Goal: Information Seeking & Learning: Understand process/instructions

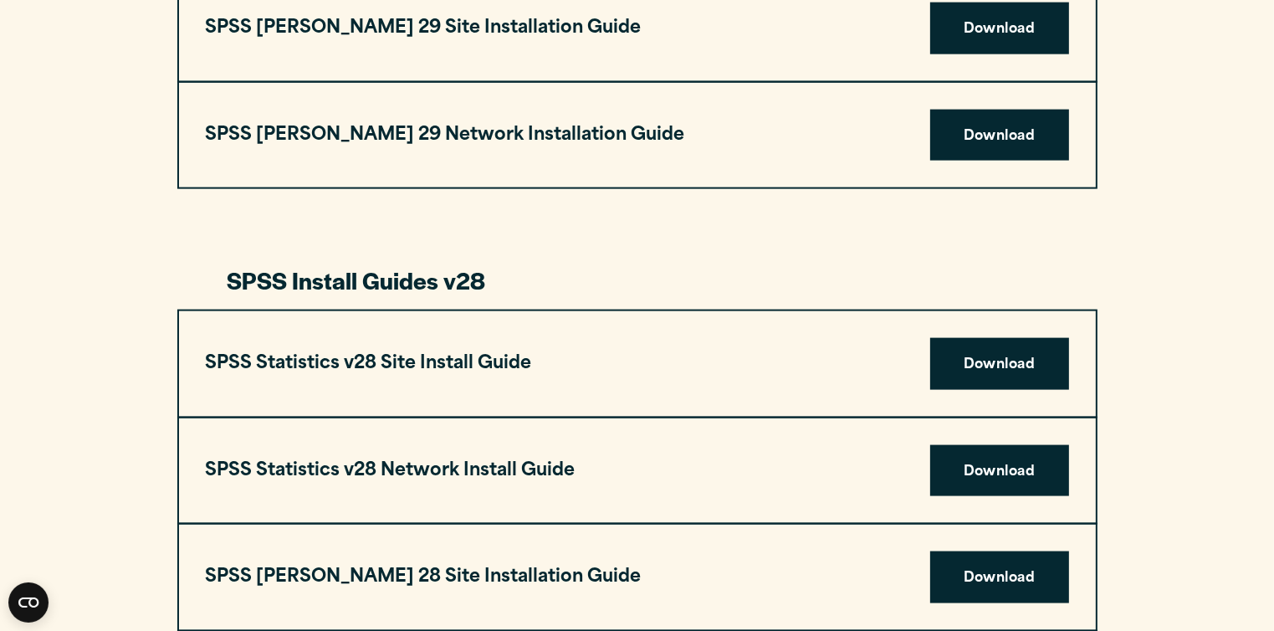
scroll to position [1657, 0]
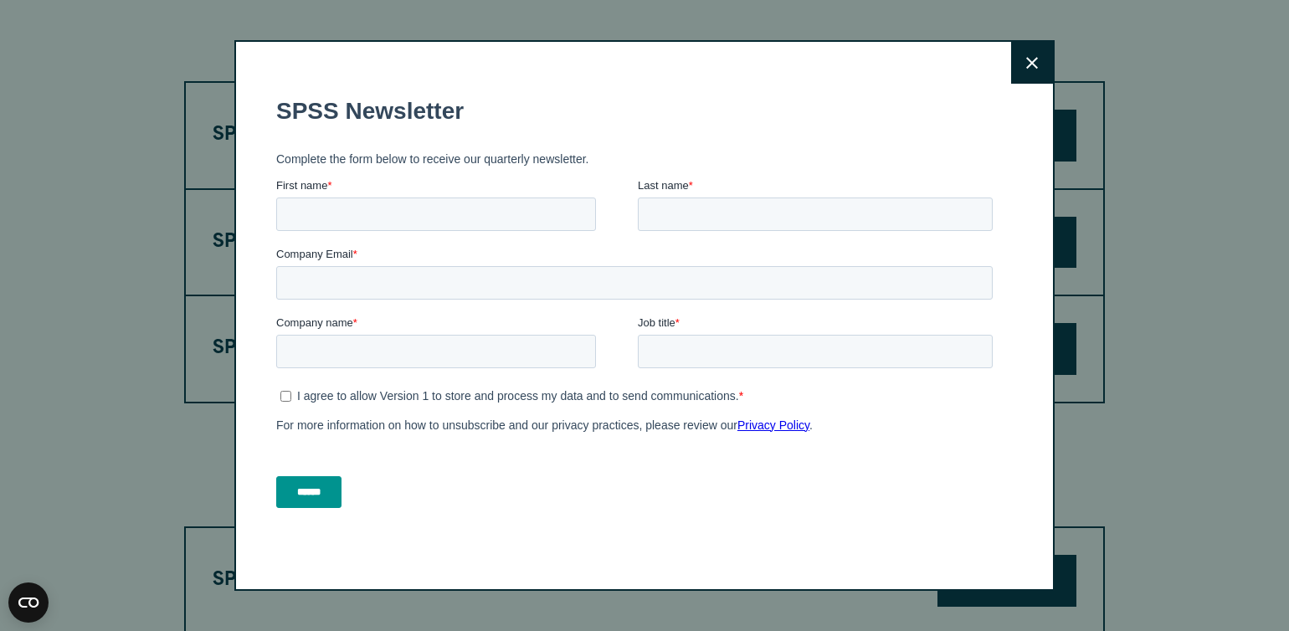
click at [1034, 59] on icon at bounding box center [1032, 63] width 12 height 12
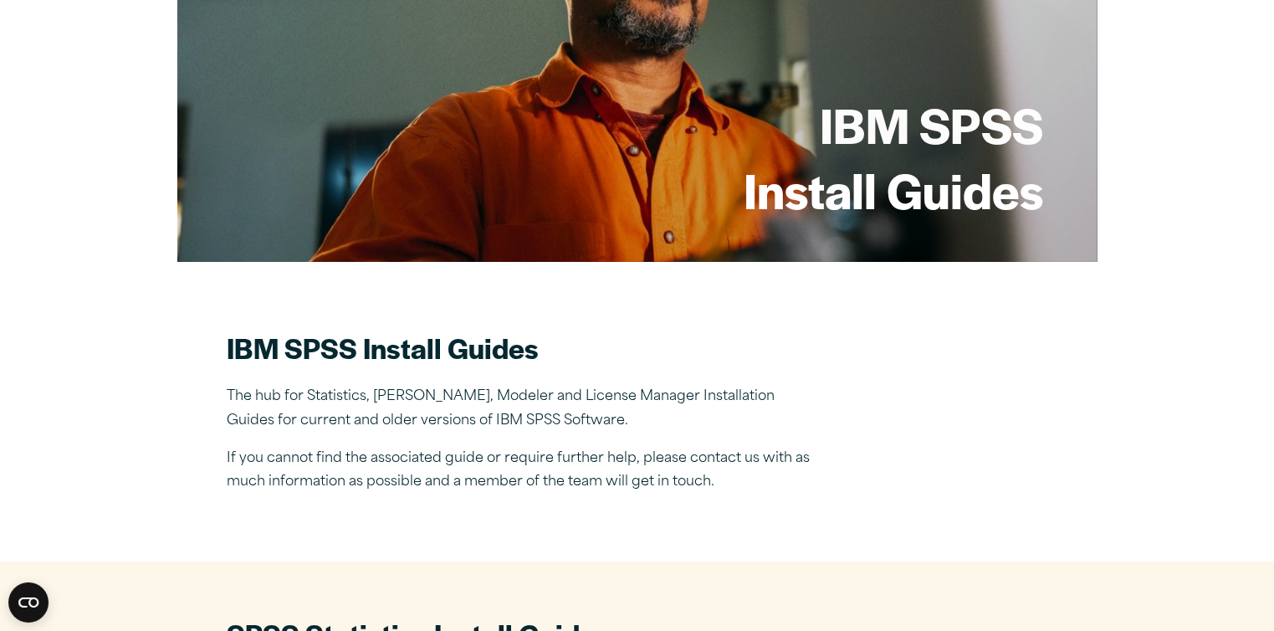
scroll to position [195, 0]
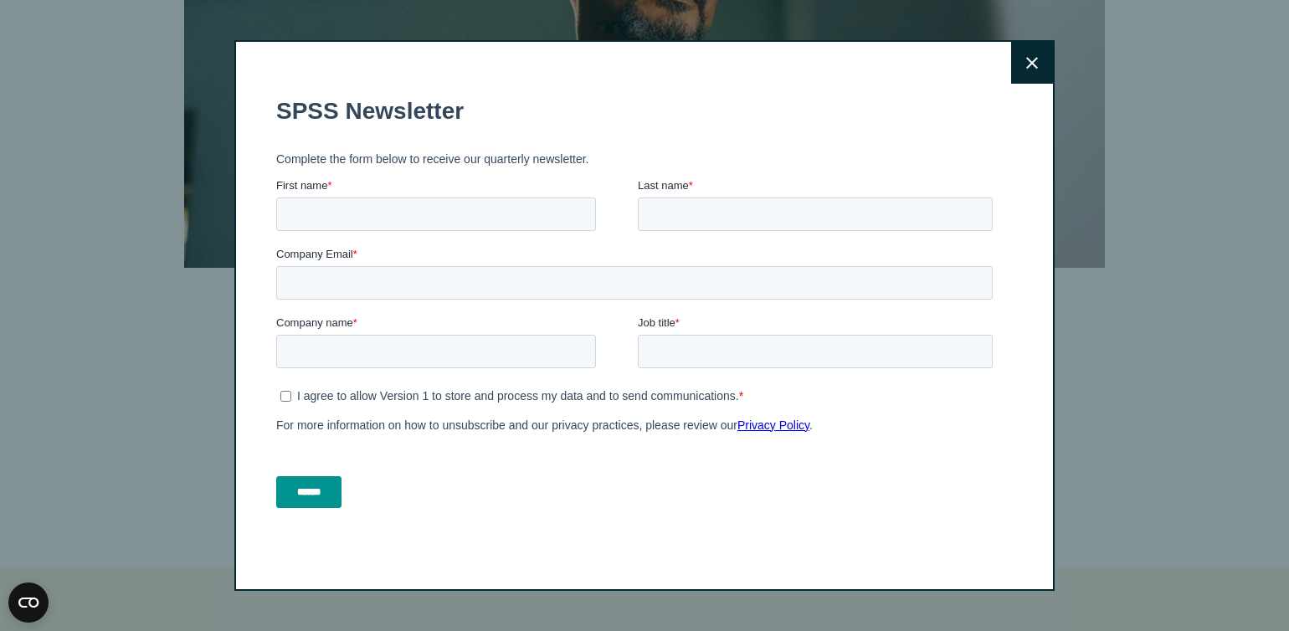
click at [1037, 72] on button "Close" at bounding box center [1032, 63] width 42 height 42
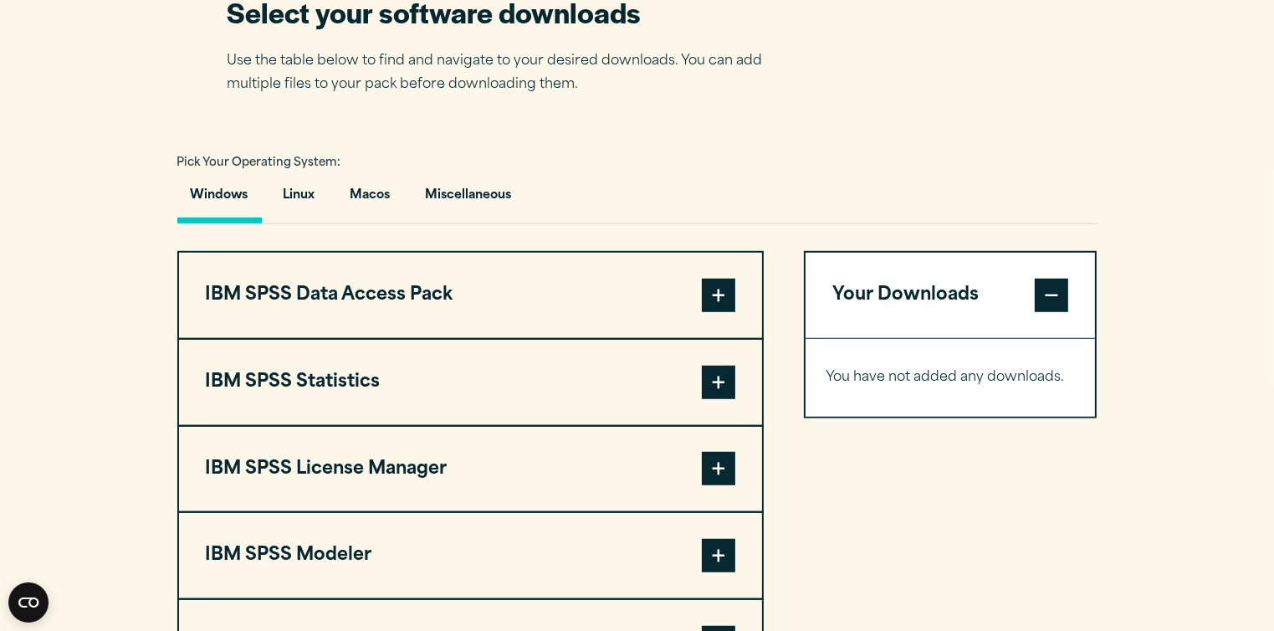
scroll to position [1657, 0]
